Goal: Task Accomplishment & Management: Manage account settings

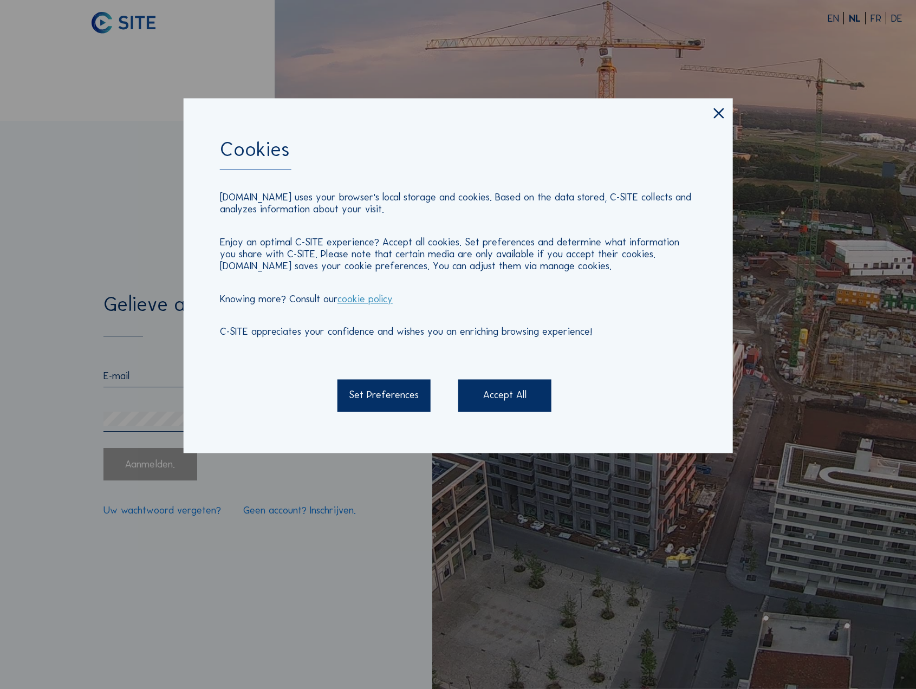
type input "[EMAIL_ADDRESS][DOMAIN_NAME]"
click at [485, 404] on div "Accept All" at bounding box center [504, 395] width 93 height 33
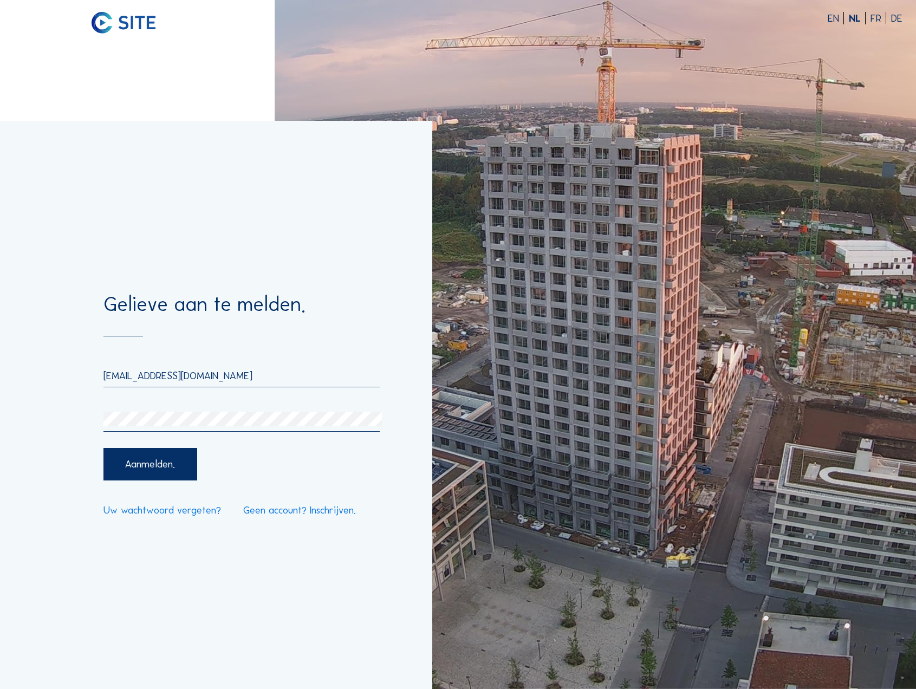
click at [177, 467] on div "Aanmelden." at bounding box center [149, 464] width 93 height 33
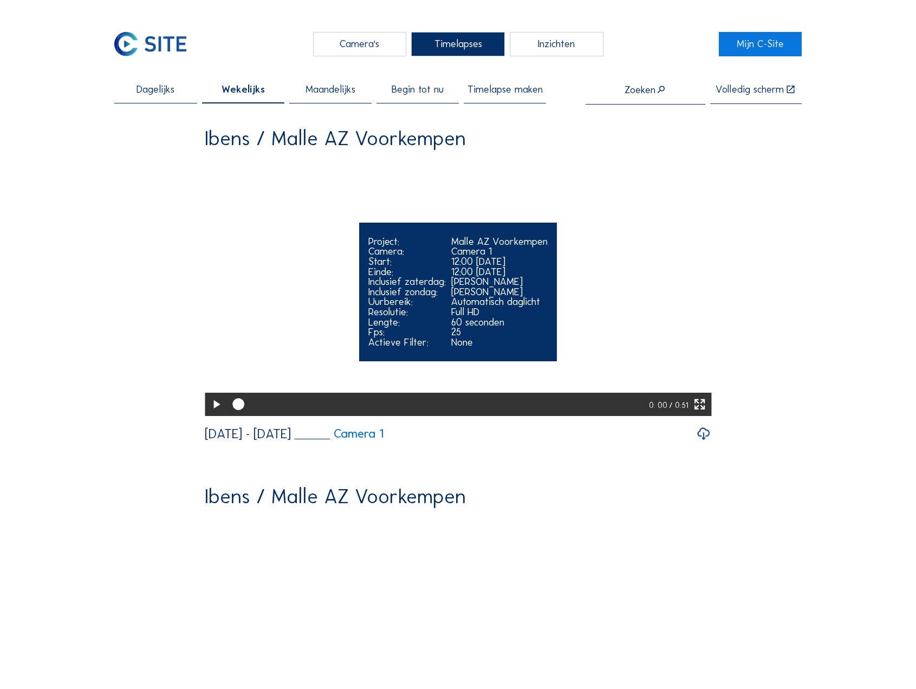
click at [218, 413] on icon at bounding box center [216, 404] width 14 height 17
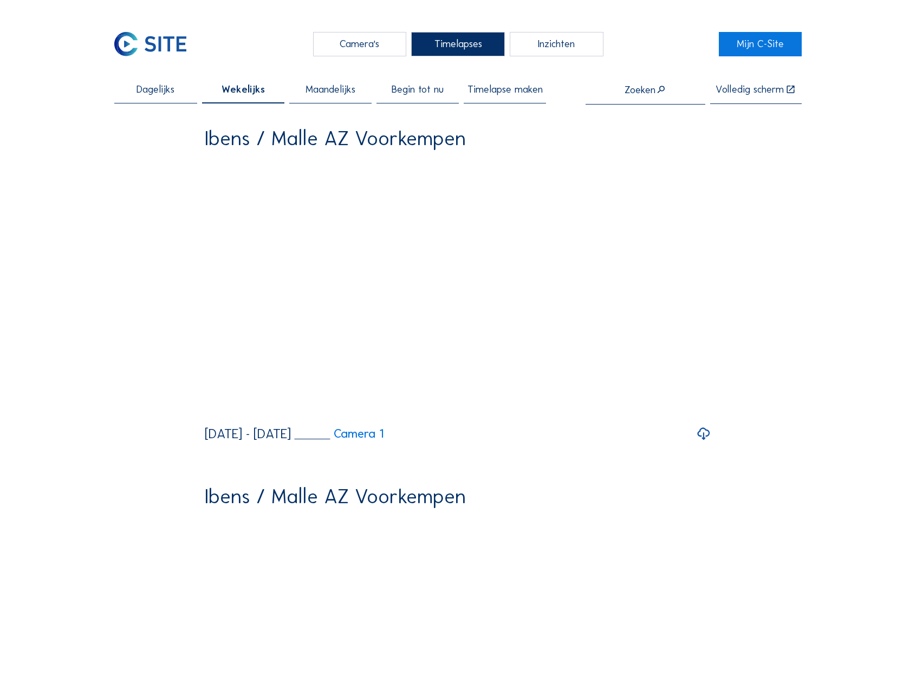
drag, startPoint x: 260, startPoint y: 441, endPoint x: 189, endPoint y: 443, distance: 71.0
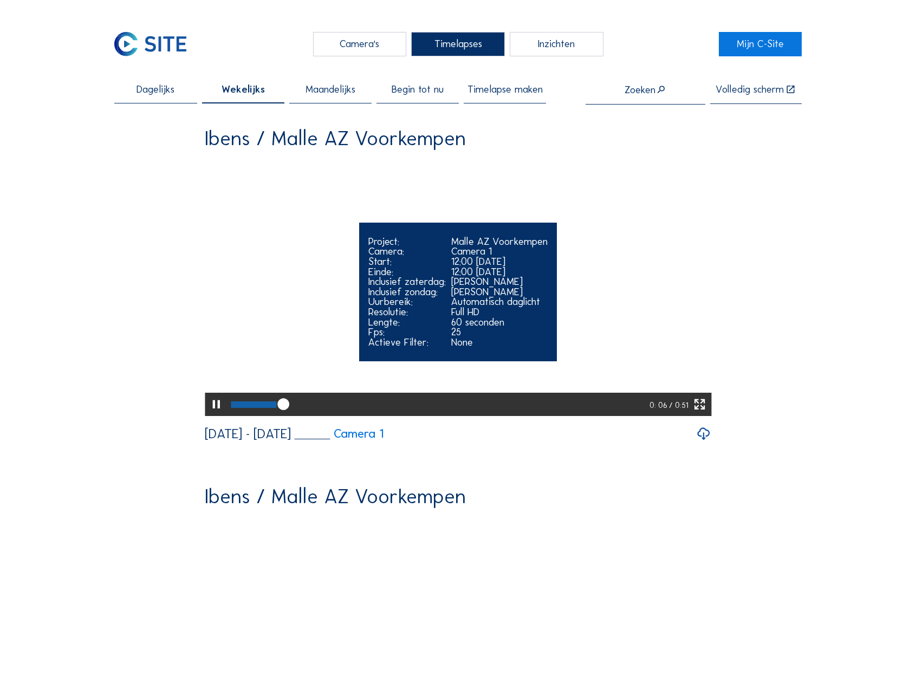
click at [222, 416] on div at bounding box center [216, 404] width 22 height 23
drag, startPoint x: 283, startPoint y: 435, endPoint x: 223, endPoint y: 444, distance: 60.8
click at [223, 416] on div "0: 06 / 0:51" at bounding box center [458, 404] width 507 height 23
click at [236, 408] on div at bounding box center [255, 404] width 48 height 7
click at [231, 408] on div at bounding box center [234, 404] width 7 height 7
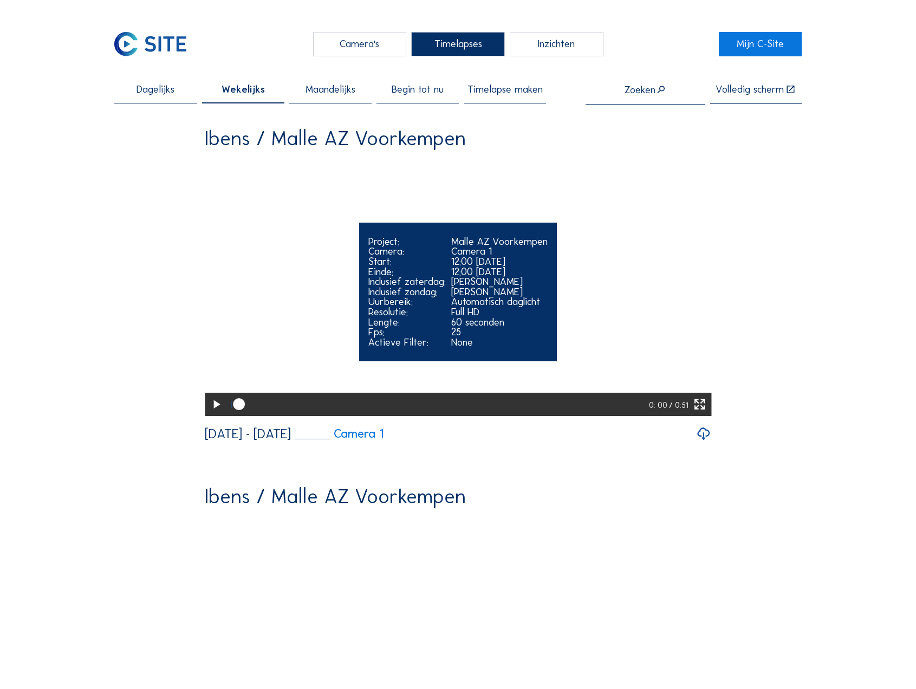
click at [212, 413] on icon at bounding box center [216, 404] width 14 height 17
drag, startPoint x: 390, startPoint y: 437, endPoint x: 522, endPoint y: 443, distance: 131.8
click at [522, 416] on div at bounding box center [439, 404] width 424 height 23
click at [529, 416] on div at bounding box center [439, 404] width 424 height 23
click at [572, 416] on div at bounding box center [439, 404] width 424 height 23
